Goal: Information Seeking & Learning: Check status

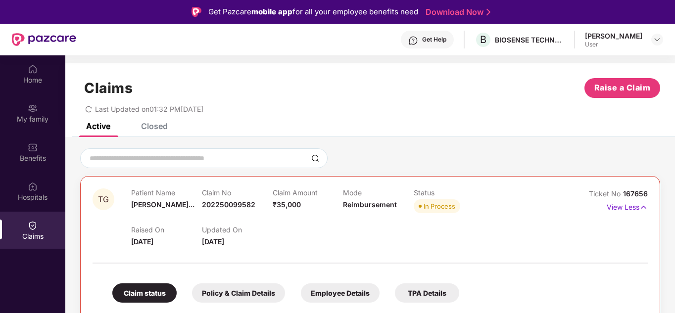
scroll to position [55, 0]
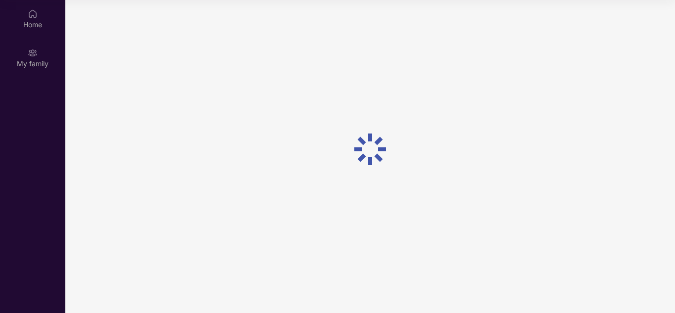
scroll to position [55, 0]
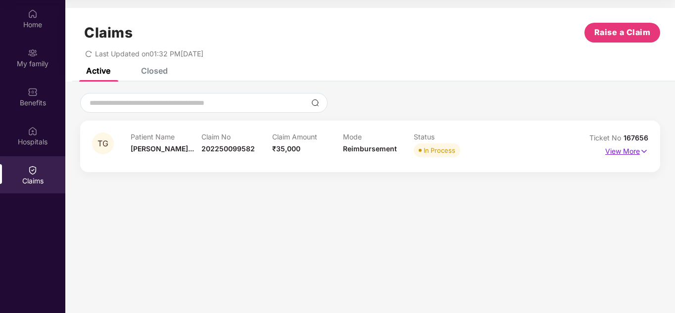
click at [615, 152] on p "View More" at bounding box center [627, 150] width 43 height 13
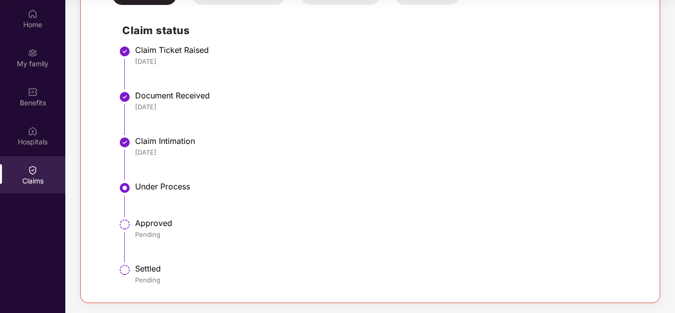
scroll to position [0, 0]
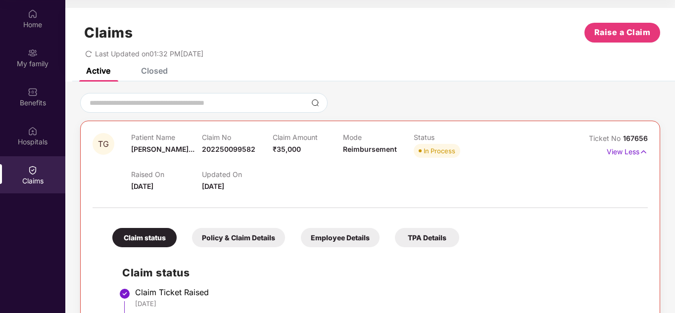
click at [232, 240] on div "Policy & Claim Details" at bounding box center [238, 237] width 93 height 19
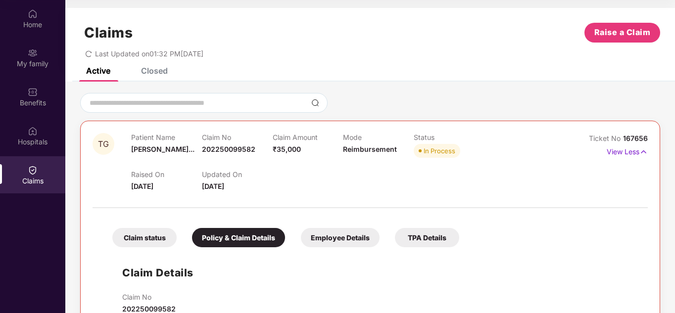
click at [348, 230] on div "Employee Details" at bounding box center [340, 237] width 79 height 19
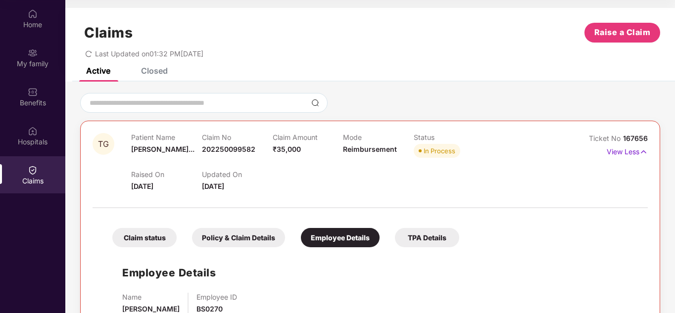
click at [420, 234] on div "TPA Details" at bounding box center [427, 237] width 64 height 19
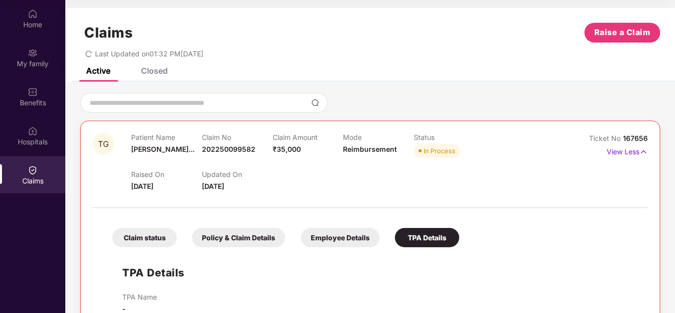
click at [161, 68] on div "Closed" at bounding box center [154, 71] width 27 height 10
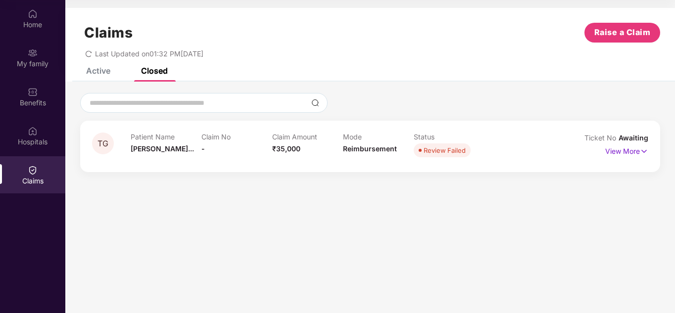
click at [99, 68] on div "Active" at bounding box center [98, 71] width 24 height 10
